Goal: Task Accomplishment & Management: Use online tool/utility

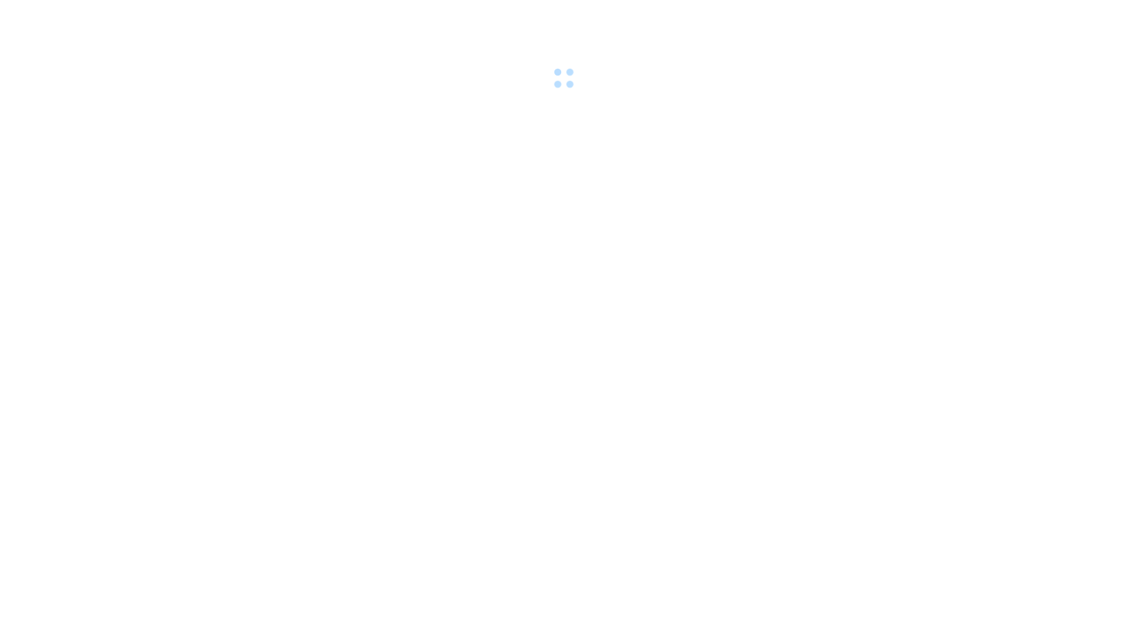
click at [440, 82] on div at bounding box center [563, 46] width 1127 height 93
click at [444, 83] on div at bounding box center [563, 46] width 1127 height 93
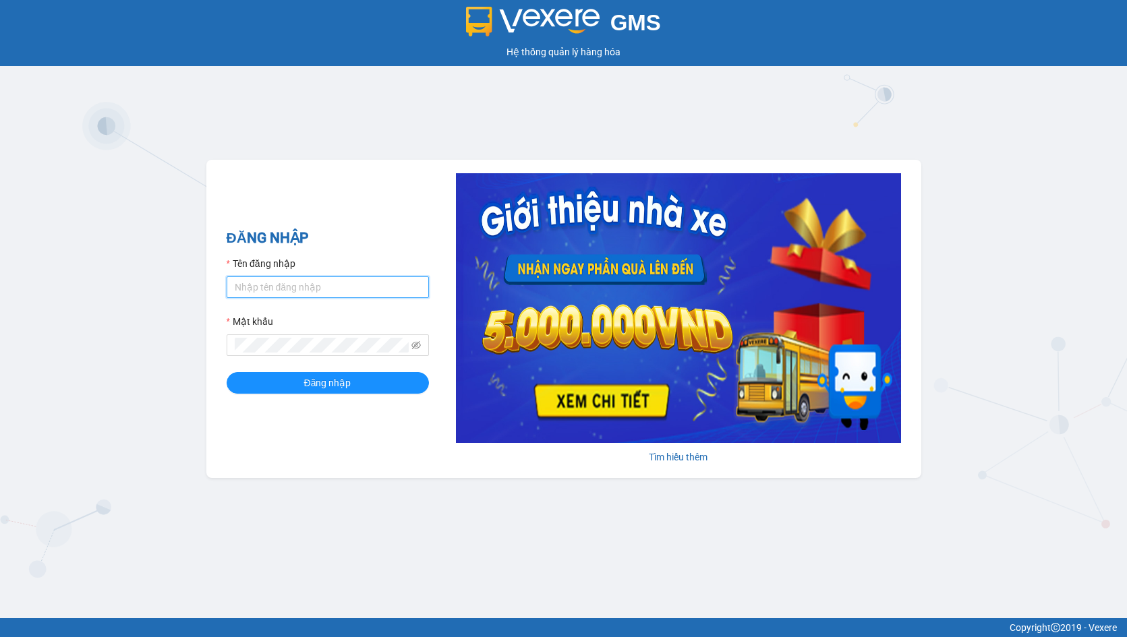
click at [324, 291] on input "Tên đăng nhập" at bounding box center [328, 288] width 202 height 22
drag, startPoint x: 324, startPoint y: 291, endPoint x: 324, endPoint y: 299, distance: 7.4
click at [324, 291] on input "Tên đăng nhập" at bounding box center [328, 288] width 202 height 22
click at [326, 318] on div "Mật khẩu" at bounding box center [328, 324] width 202 height 20
click at [324, 295] on input "Tên đăng nhập" at bounding box center [328, 288] width 202 height 22
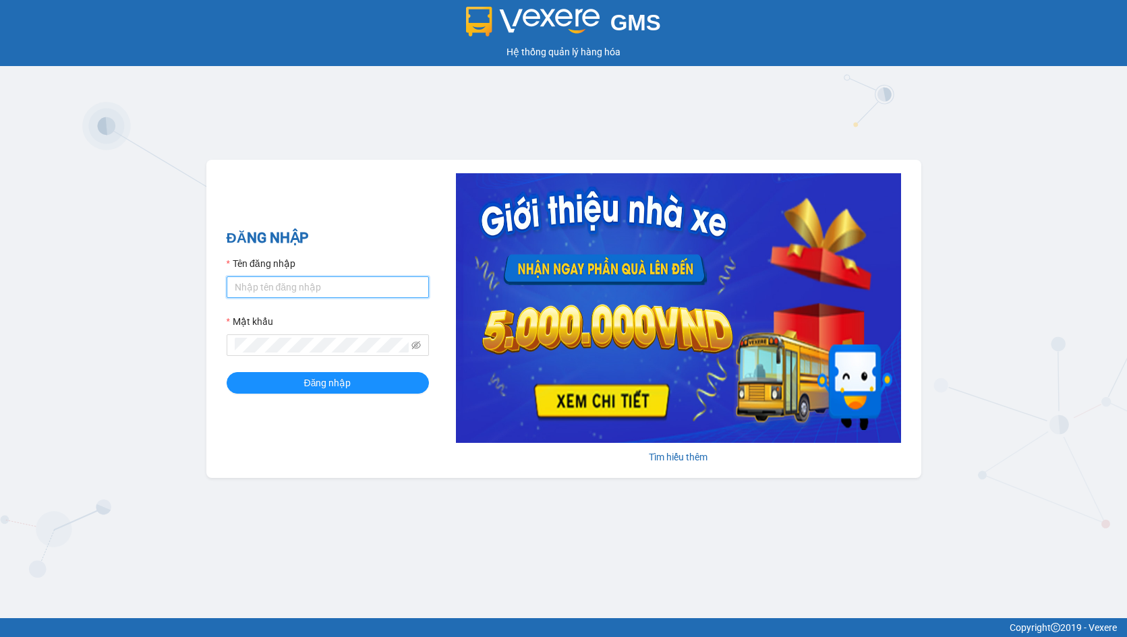
click at [324, 295] on input "Tên đăng nhập" at bounding box center [328, 288] width 202 height 22
type input "hien.phuchai"
click at [227, 372] on button "Đăng nhập" at bounding box center [328, 383] width 202 height 22
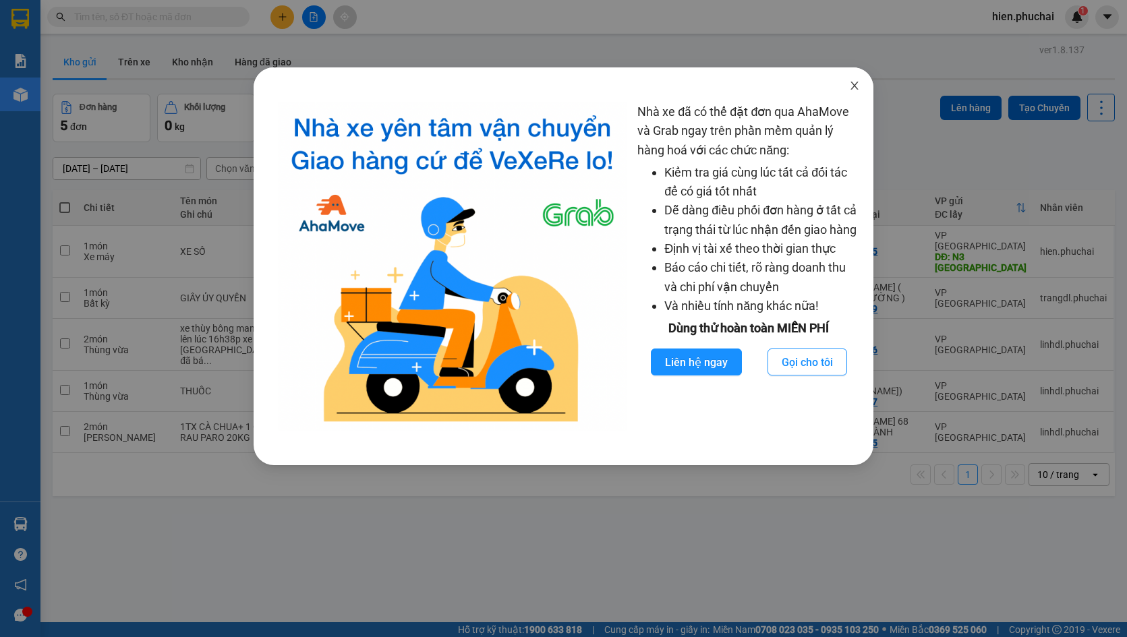
click at [859, 79] on span "Close" at bounding box center [855, 86] width 38 height 38
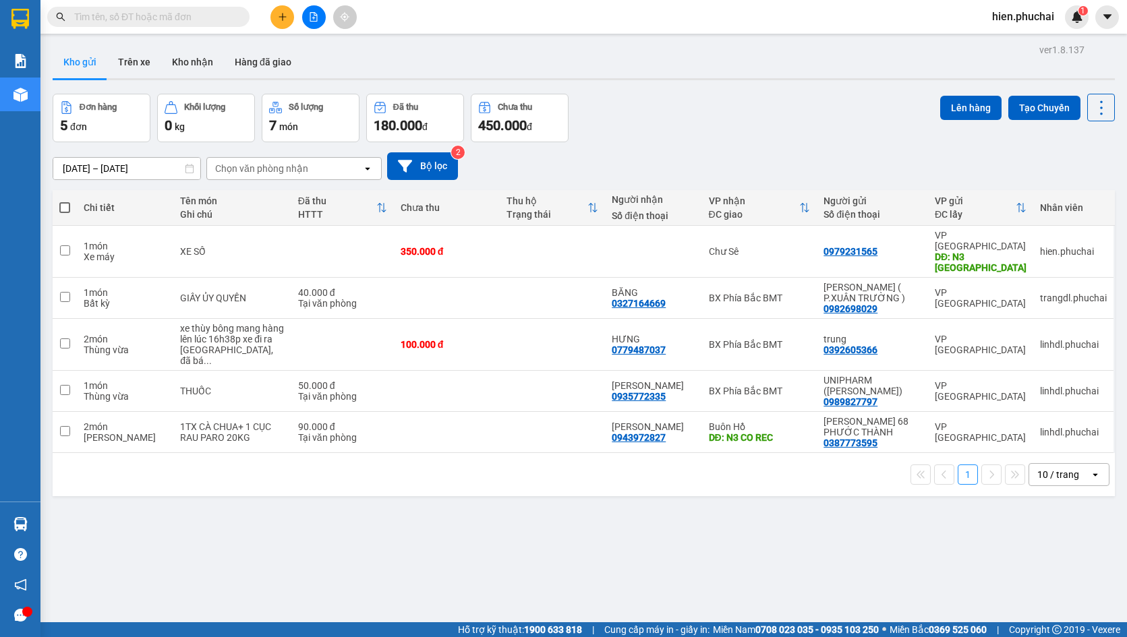
click at [314, 20] on icon "file-add" at bounding box center [313, 16] width 9 height 9
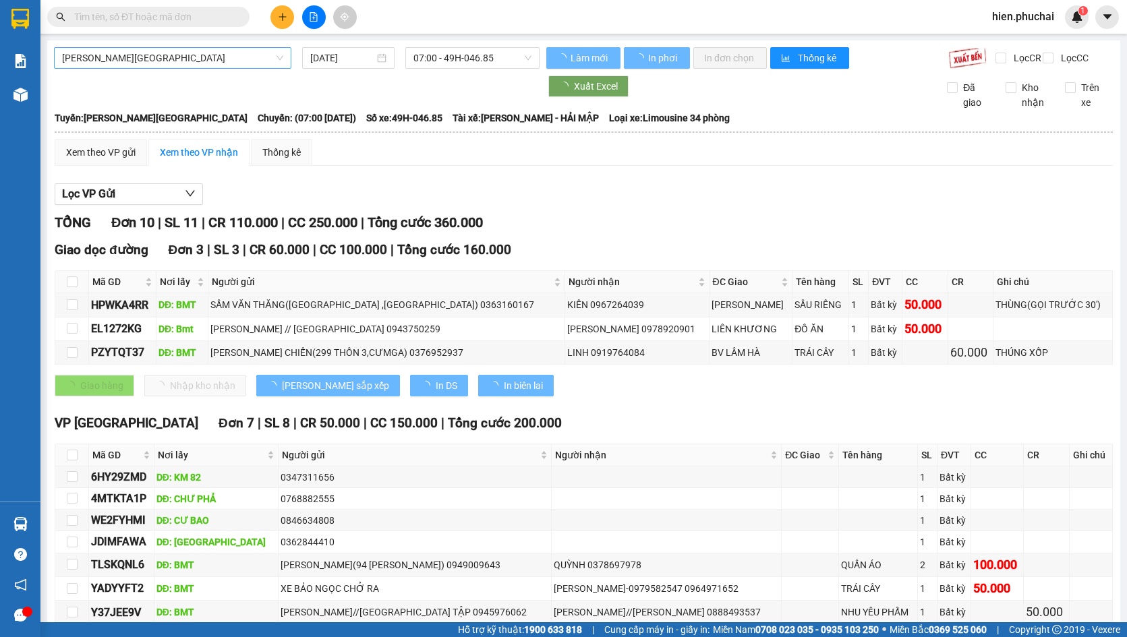
click at [171, 56] on span "[PERSON_NAME][GEOGRAPHIC_DATA]" at bounding box center [172, 58] width 221 height 20
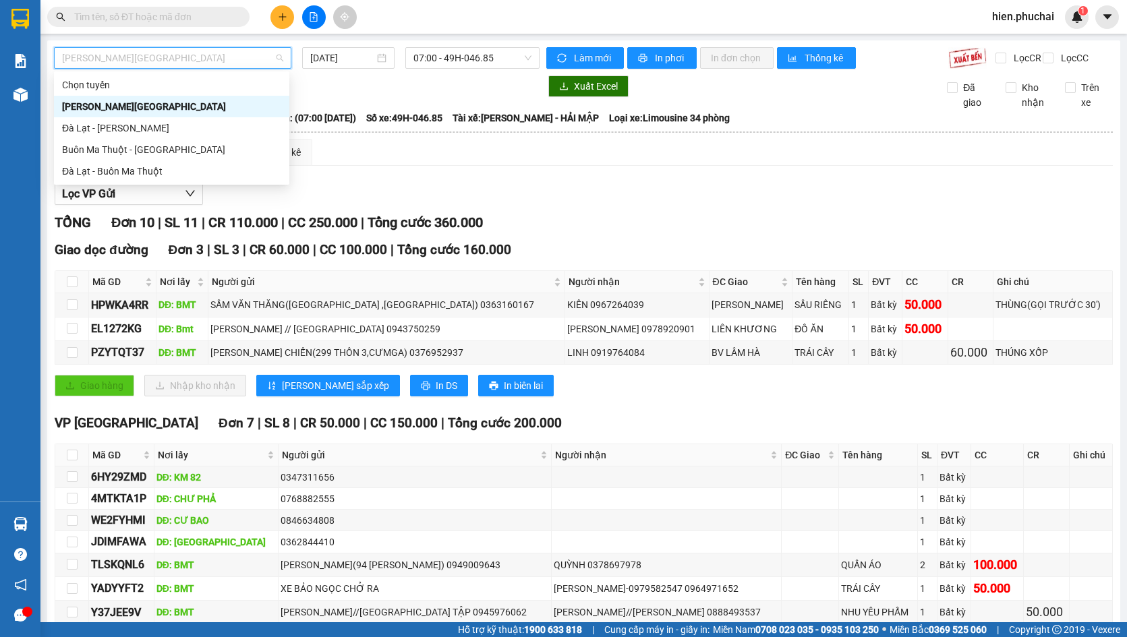
drag, startPoint x: 220, startPoint y: 99, endPoint x: 385, endPoint y: 77, distance: 166.8
click at [219, 99] on div "[PERSON_NAME][GEOGRAPHIC_DATA]" at bounding box center [171, 106] width 219 height 15
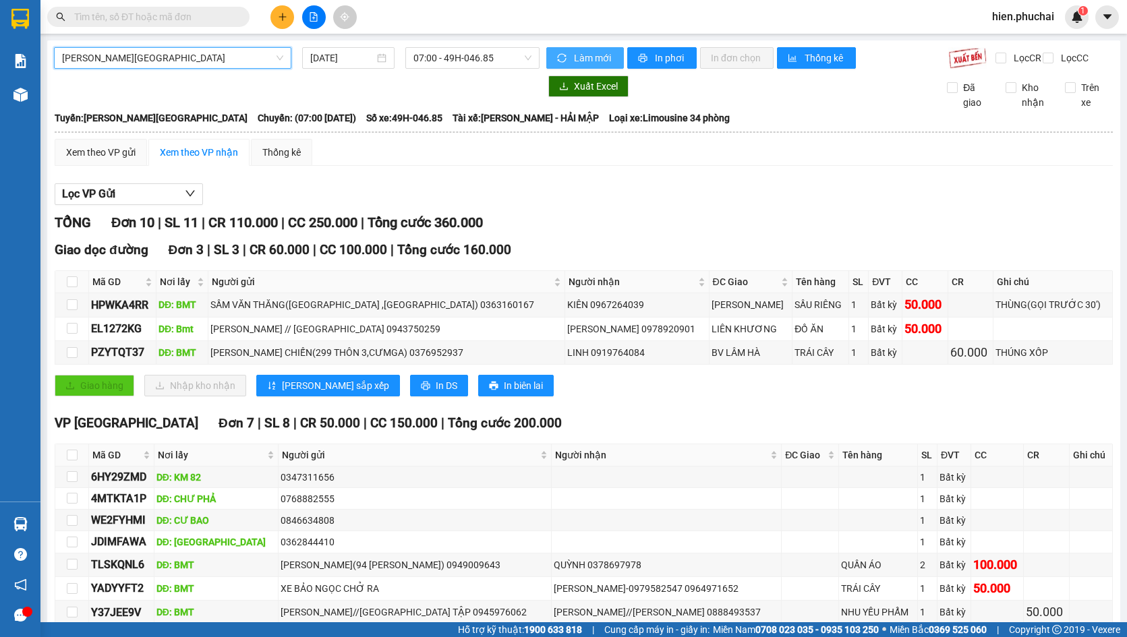
click at [587, 51] on span "Làm mới" at bounding box center [593, 58] width 39 height 15
click at [641, 55] on icon "printer" at bounding box center [642, 57] width 9 height 9
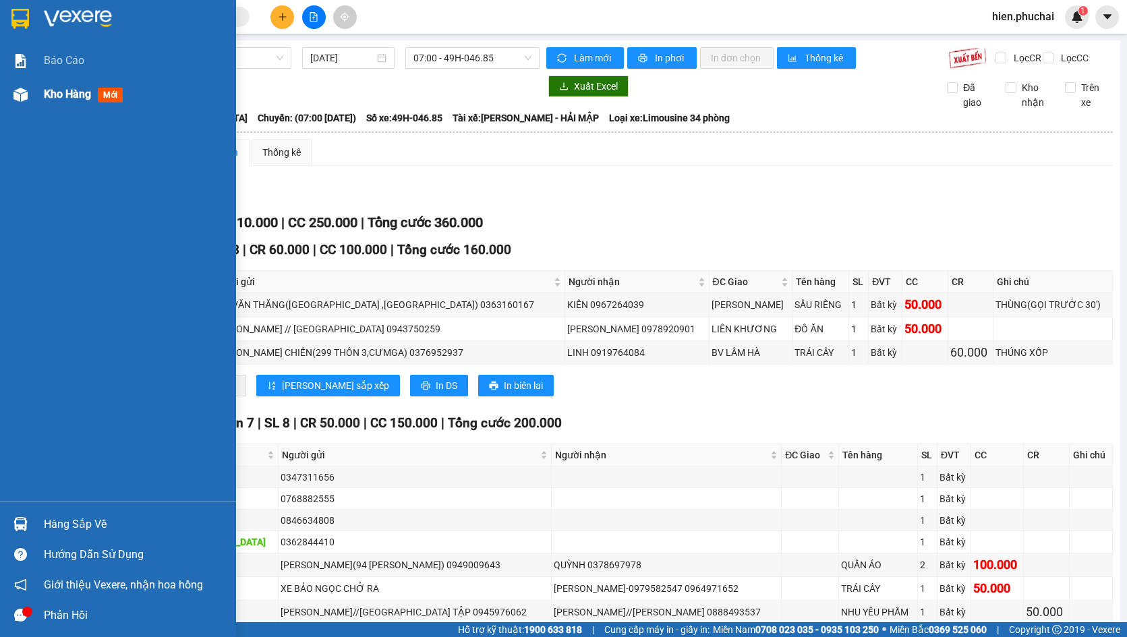
click at [23, 92] on img at bounding box center [20, 95] width 14 height 14
